Goal: Transaction & Acquisition: Purchase product/service

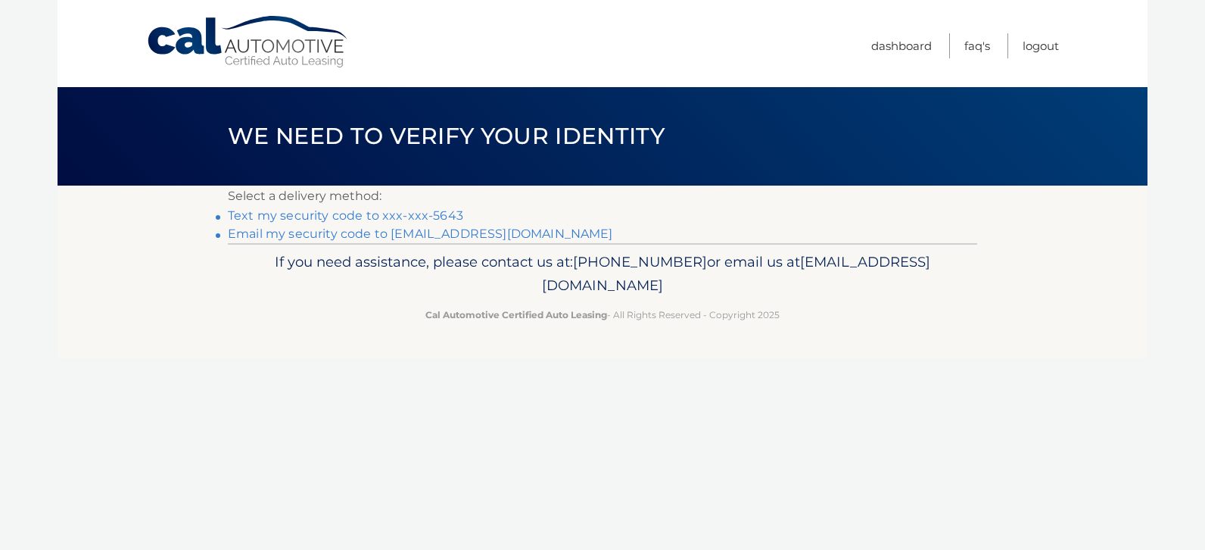
click at [446, 213] on link "Text my security code to xxx-xxx-5643" at bounding box center [345, 215] width 235 height 14
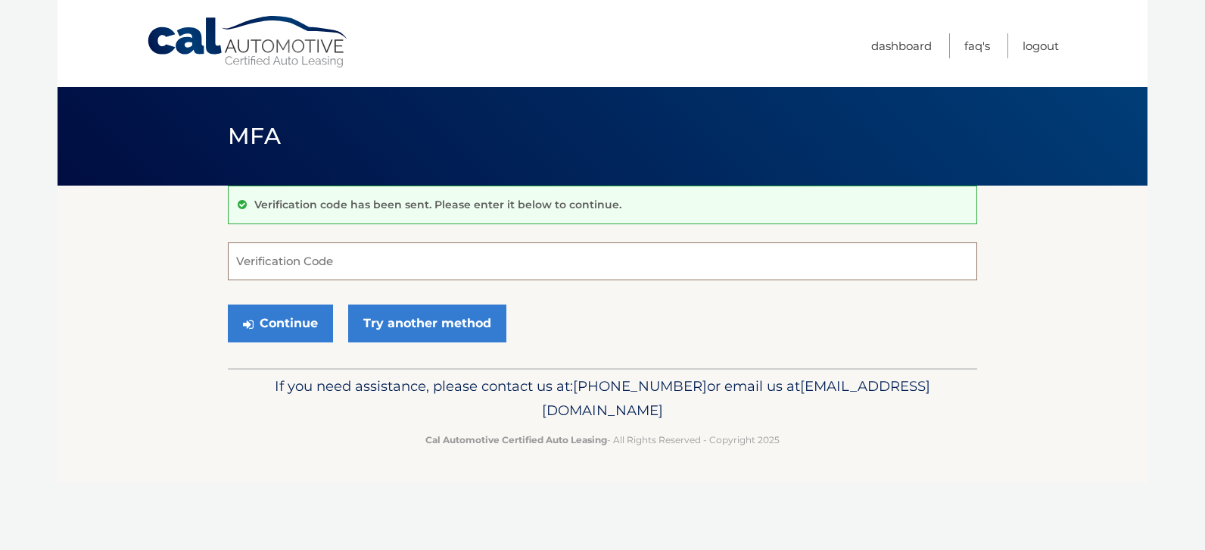
click at [366, 266] on input "Verification Code" at bounding box center [602, 261] width 749 height 38
type input "932851"
click at [273, 326] on button "Continue" at bounding box center [280, 323] width 105 height 38
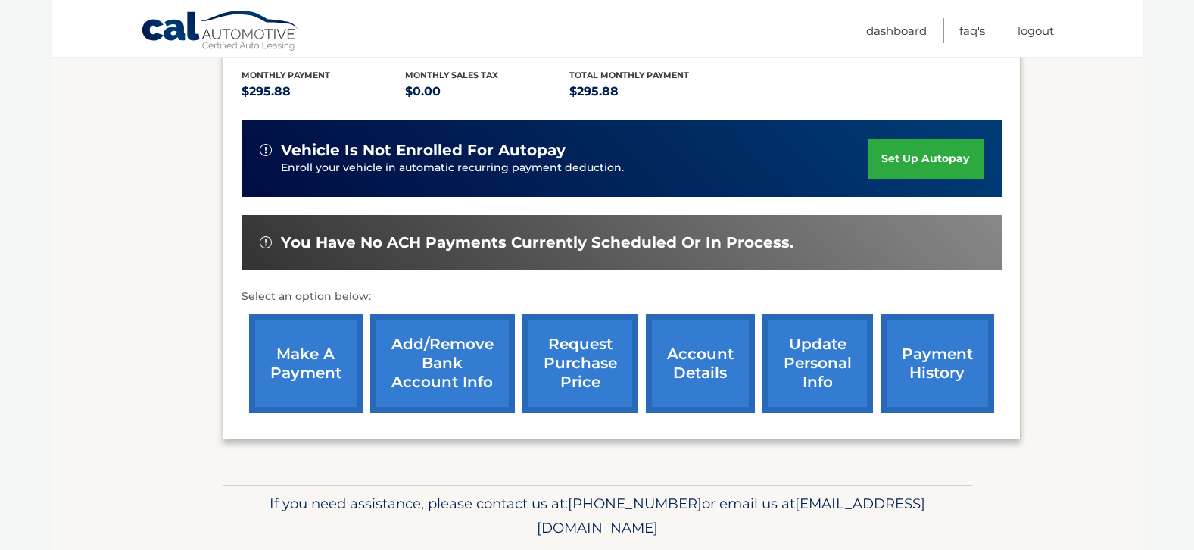
scroll to position [340, 0]
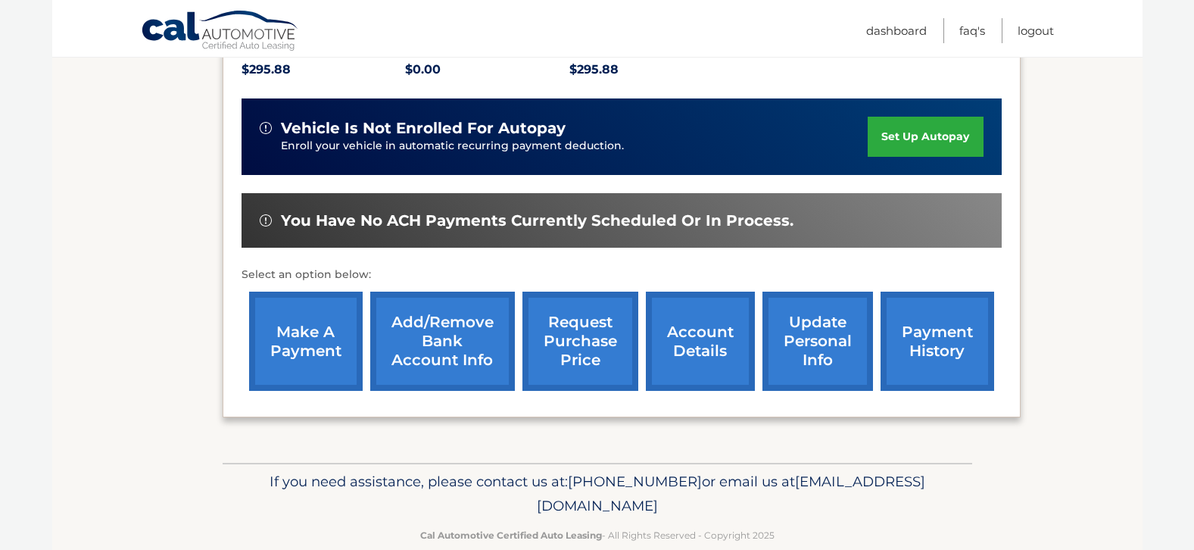
click at [316, 340] on link "make a payment" at bounding box center [306, 340] width 114 height 99
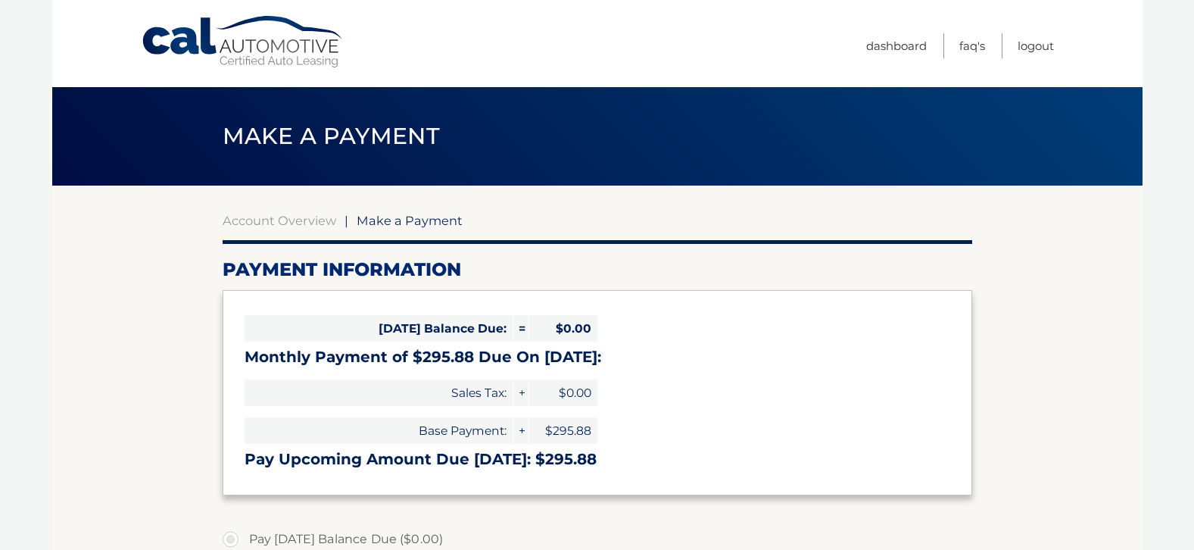
select select "MDFjZDEwNjYtNDkyYS00NjRkLWEyN2UtYWExOTJkZjM5ZDFj"
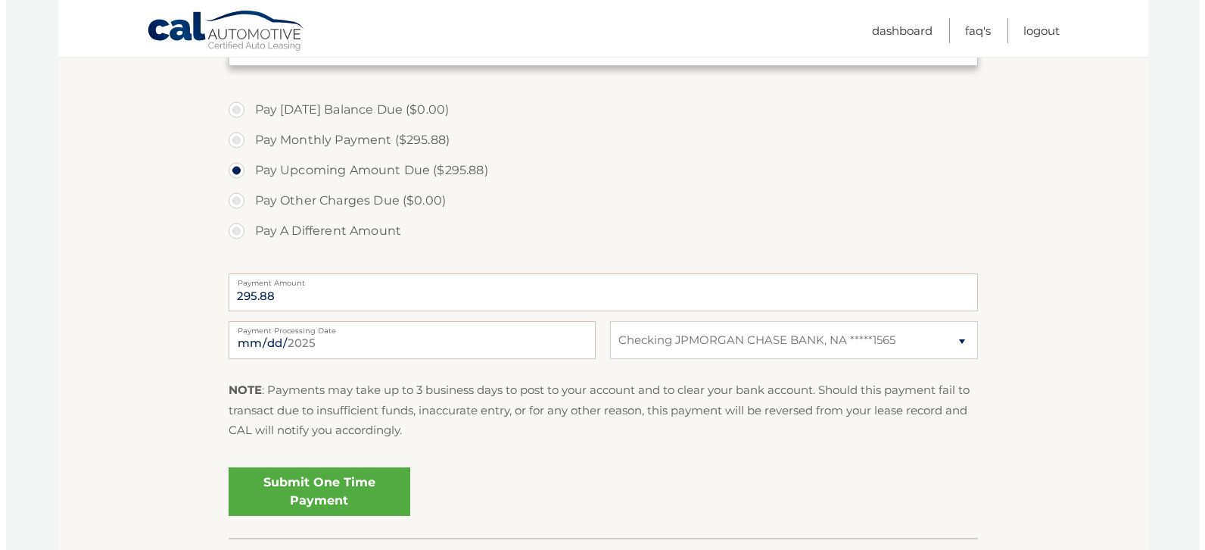
scroll to position [431, 0]
click at [321, 484] on link "Submit One Time Payment" at bounding box center [314, 489] width 182 height 48
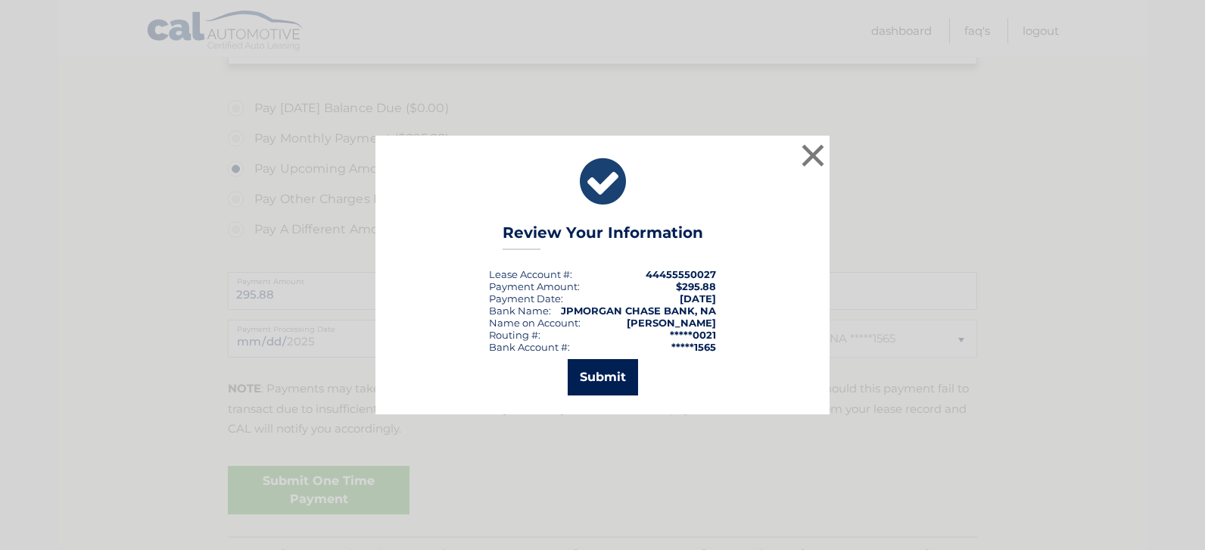
click at [602, 373] on button "Submit" at bounding box center [603, 377] width 70 height 36
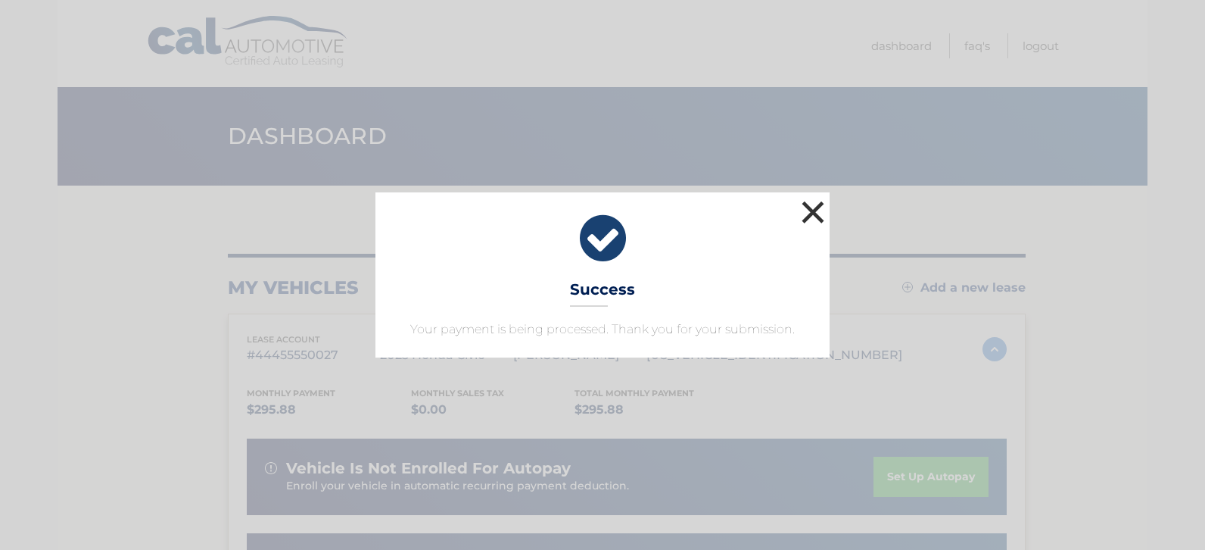
click at [814, 204] on button "×" at bounding box center [813, 212] width 30 height 30
